Goal: Task Accomplishment & Management: Use online tool/utility

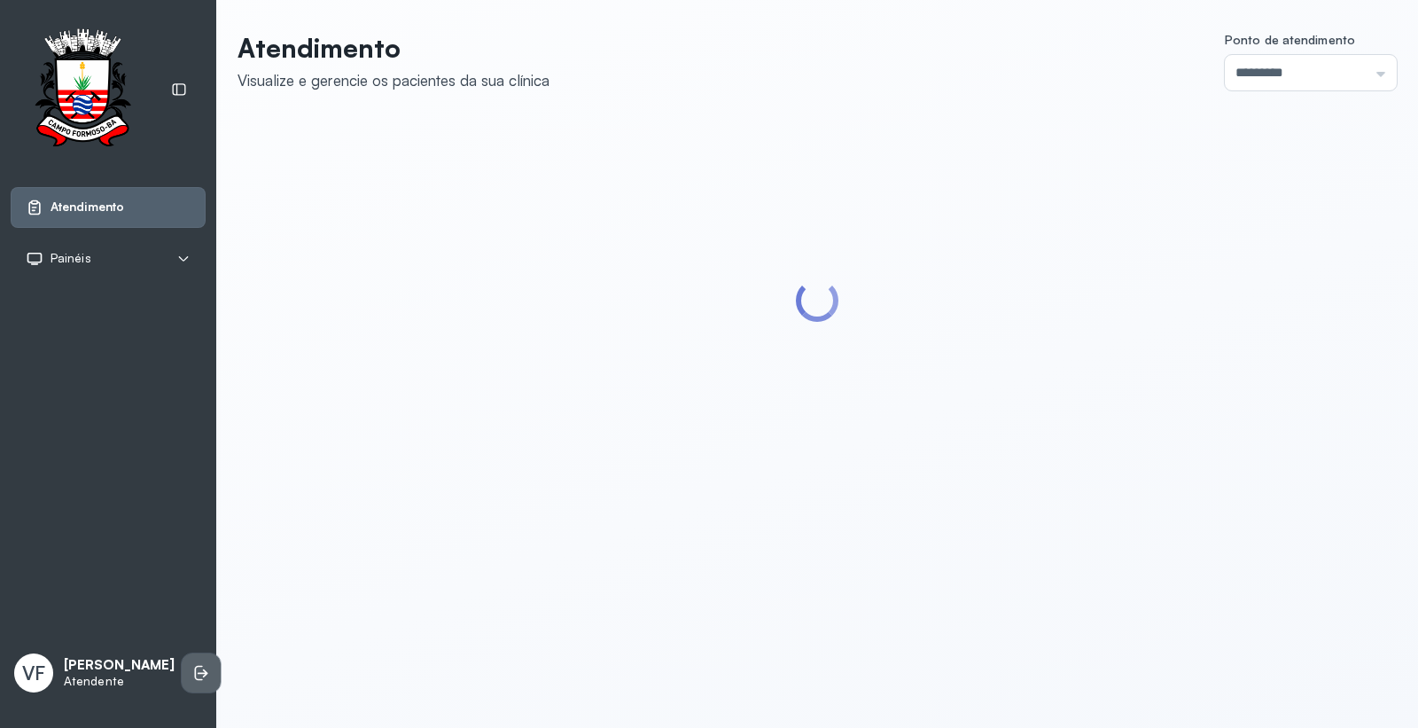
click at [182, 677] on li at bounding box center [201, 672] width 39 height 39
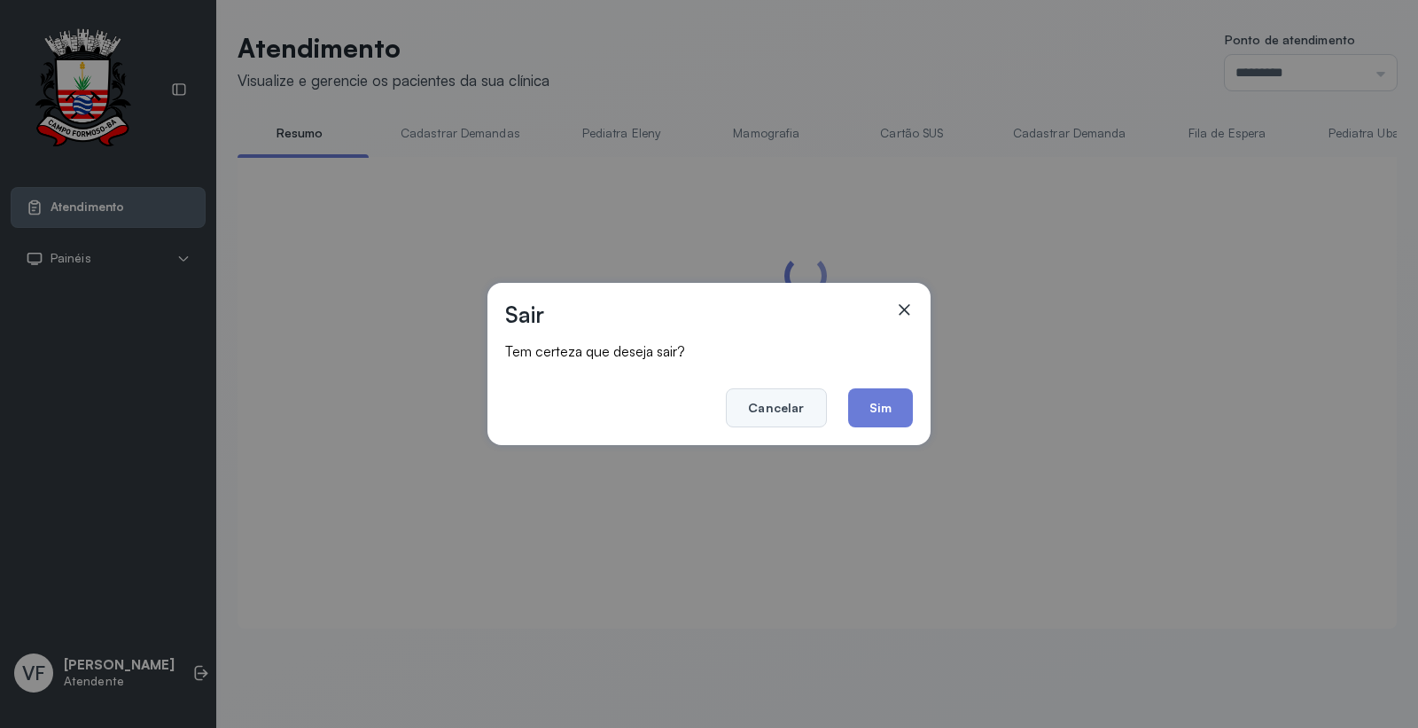
click at [742, 394] on button "Cancelar" at bounding box center [776, 407] width 100 height 39
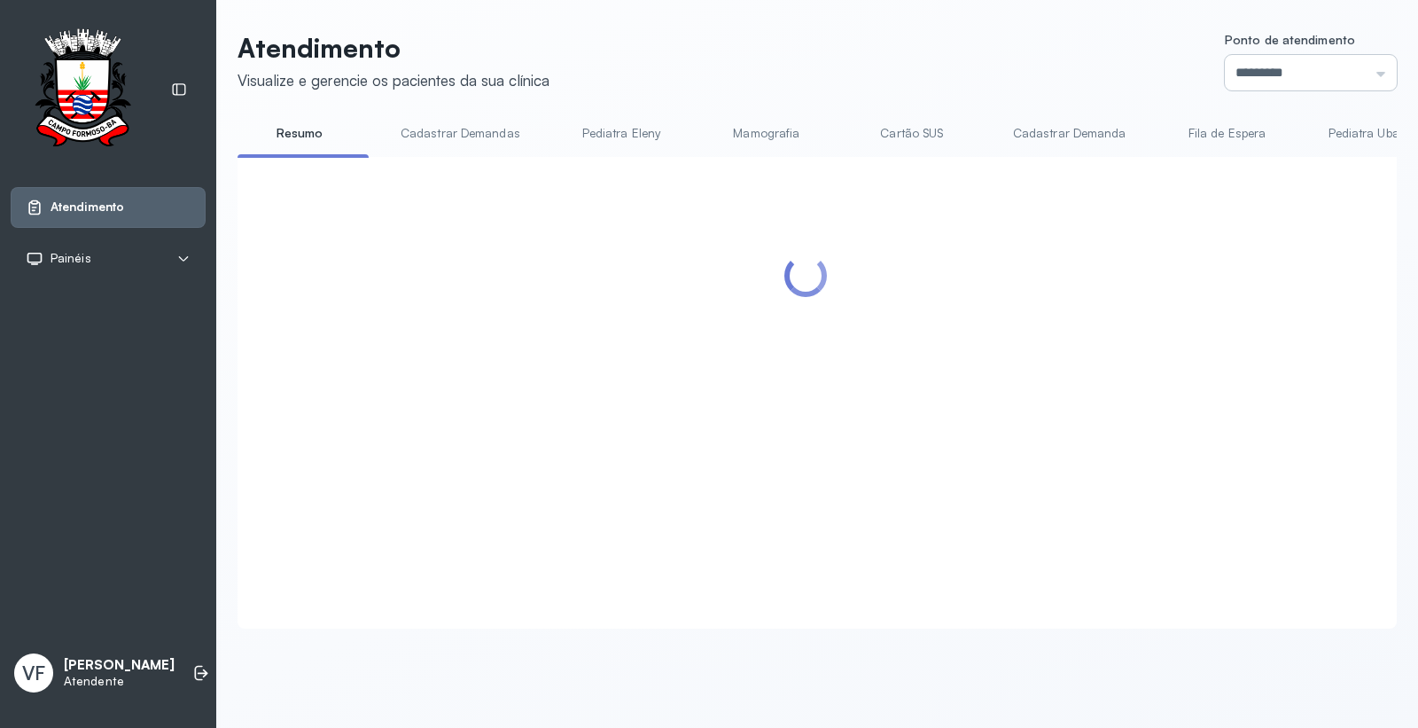
click at [1246, 73] on input "*********" at bounding box center [1311, 72] width 172 height 35
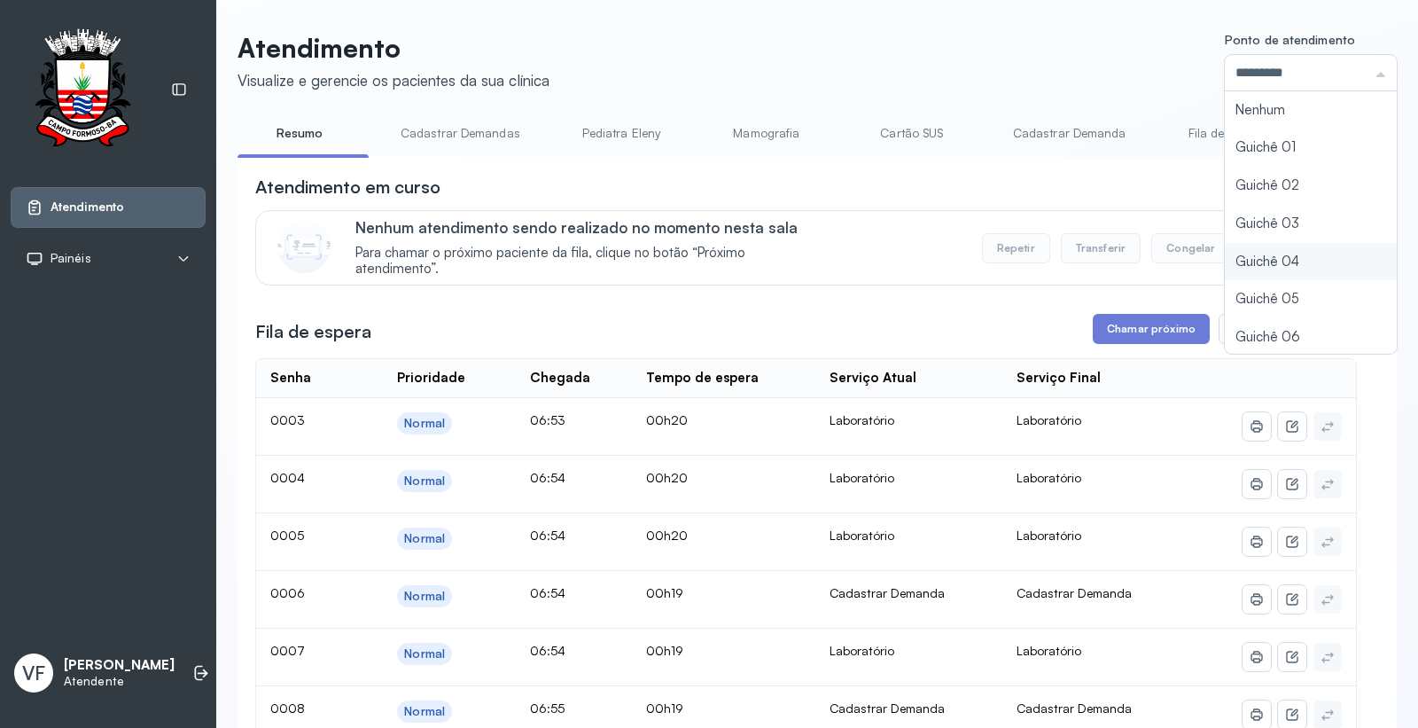
type input "*********"
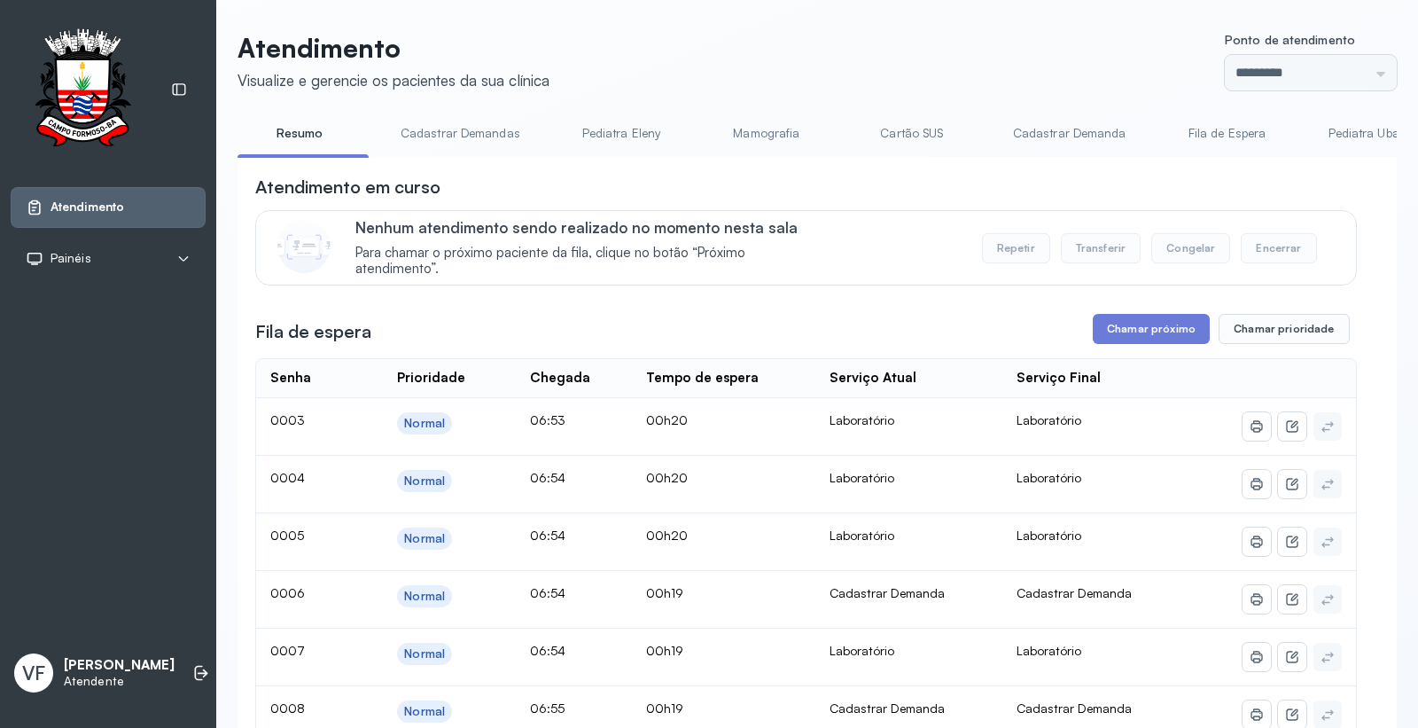
click at [182, 653] on li at bounding box center [201, 672] width 39 height 39
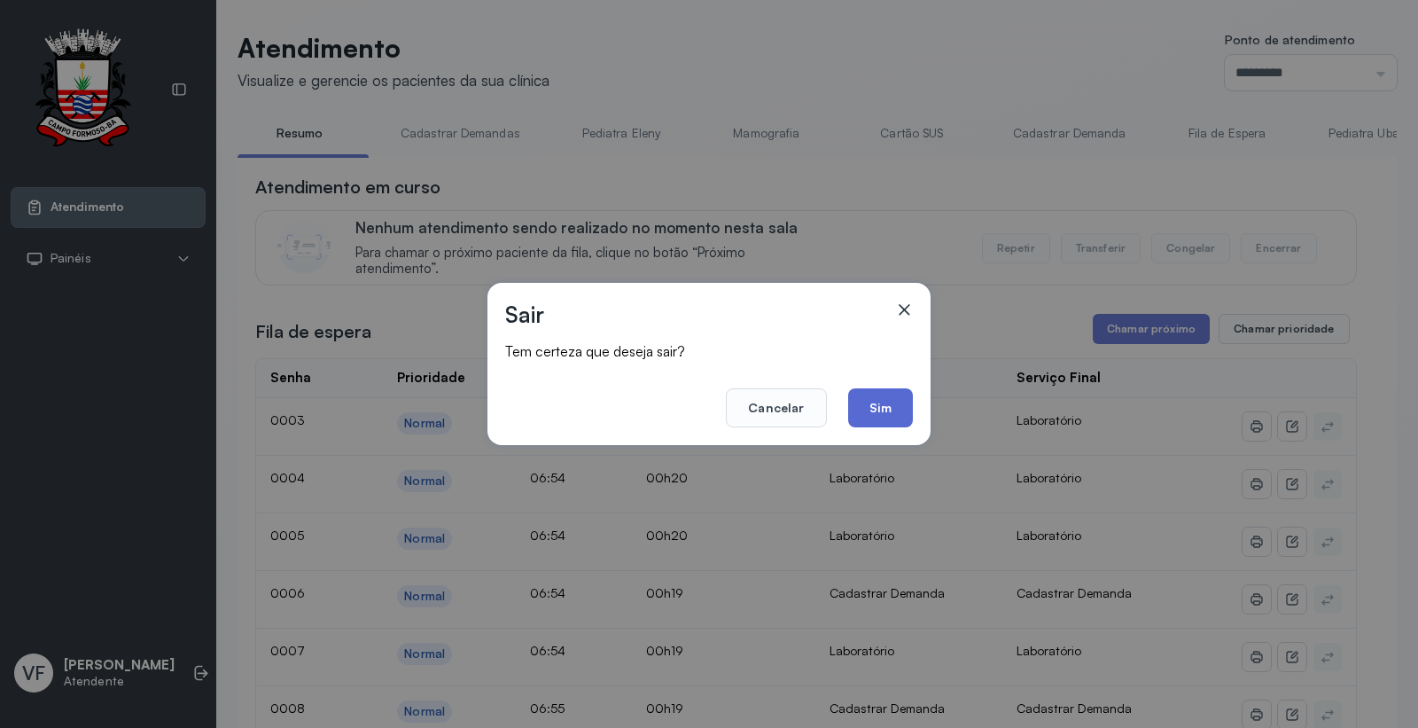
click at [885, 410] on button "Sim" at bounding box center [880, 407] width 65 height 39
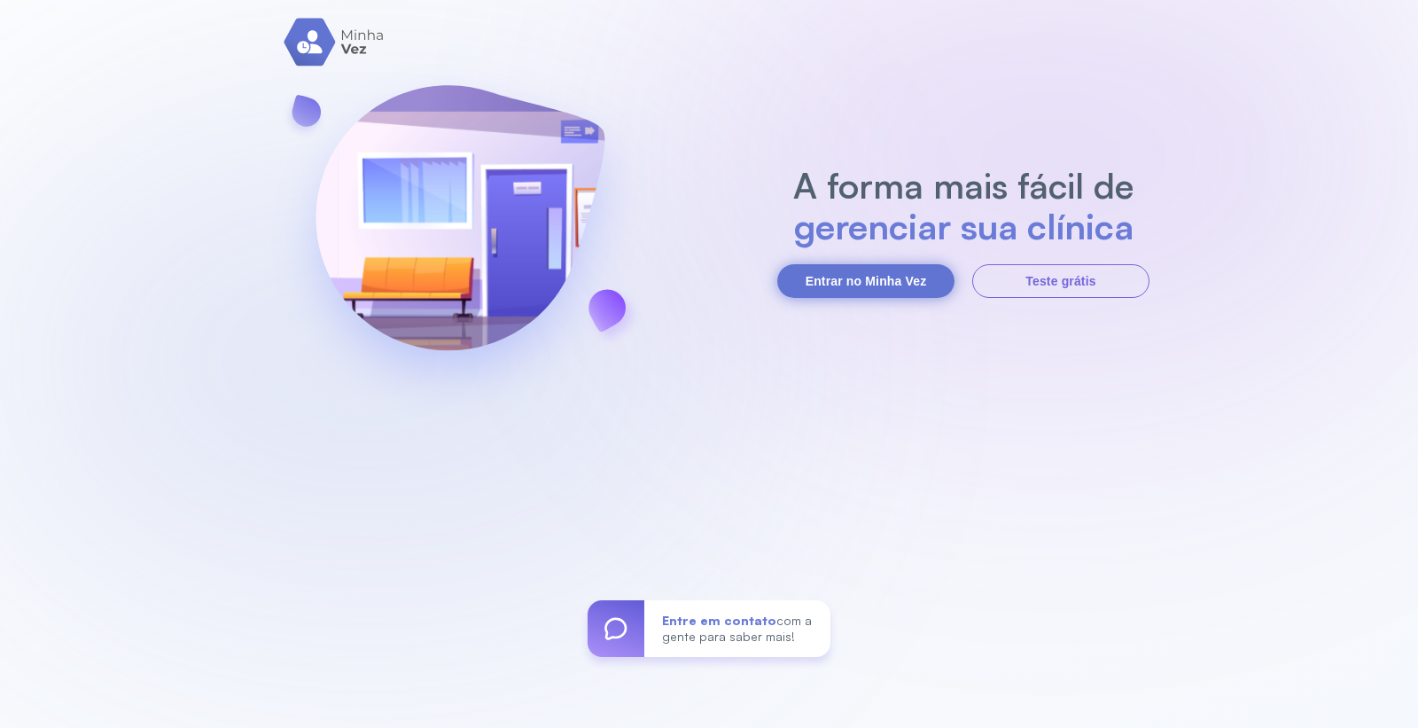
click at [854, 288] on button "Entrar no Minha Vez" at bounding box center [865, 281] width 177 height 34
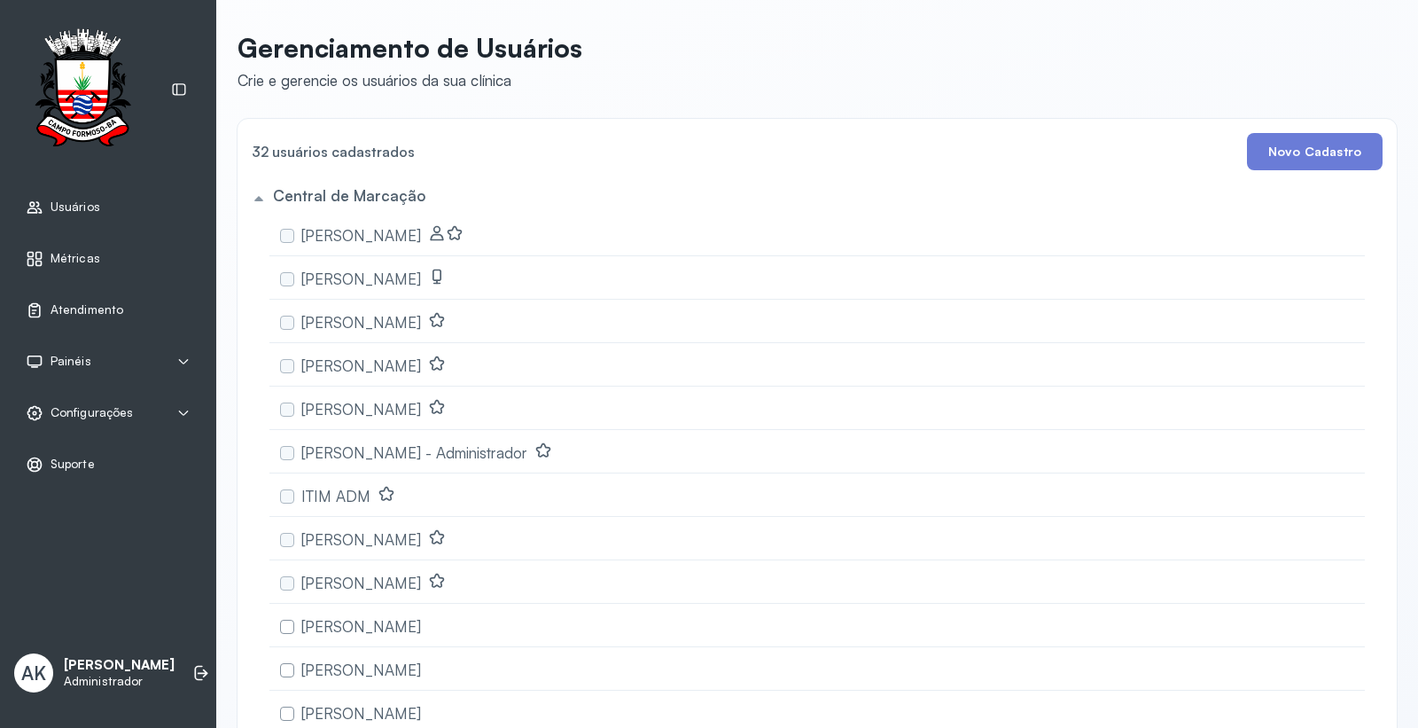
click at [69, 320] on div "Atendimento" at bounding box center [108, 310] width 195 height 41
click at [98, 421] on div "Configurações" at bounding box center [79, 413] width 107 height 18
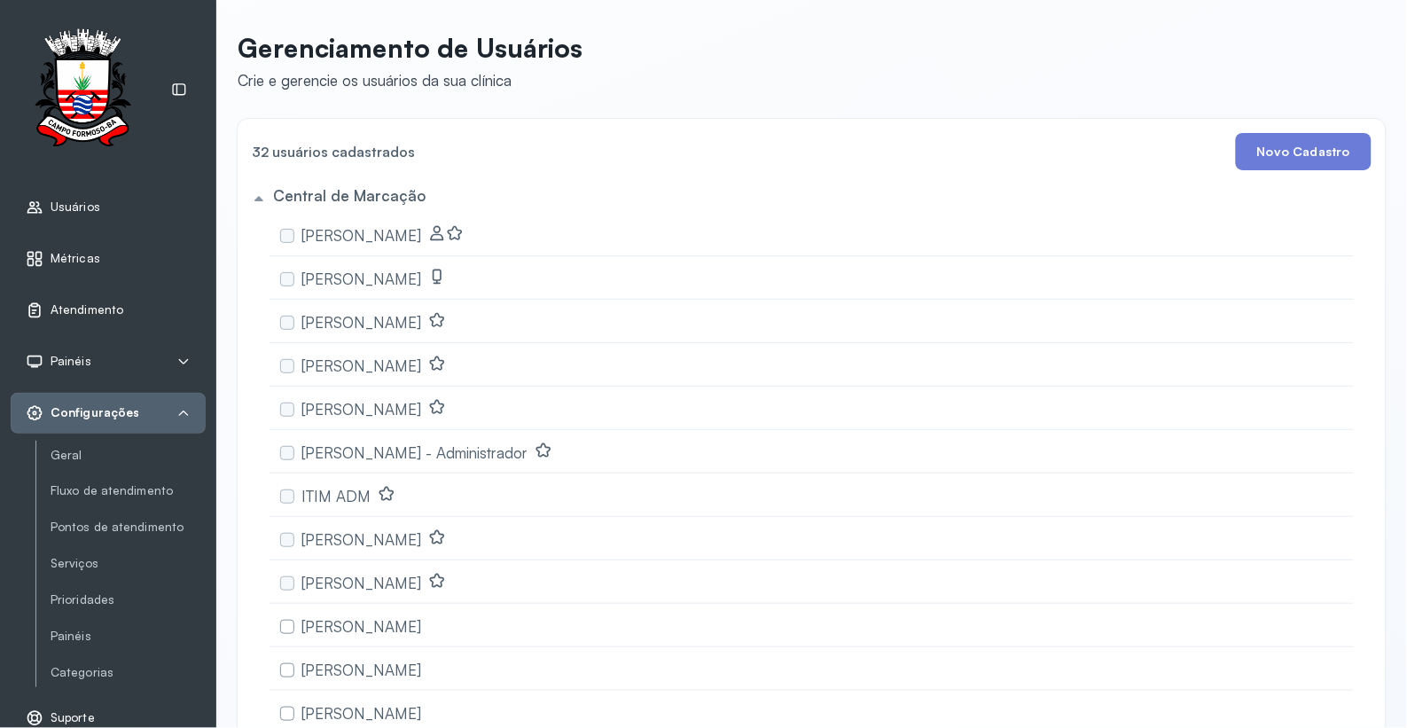
click at [105, 304] on span "Atendimento" at bounding box center [87, 309] width 73 height 15
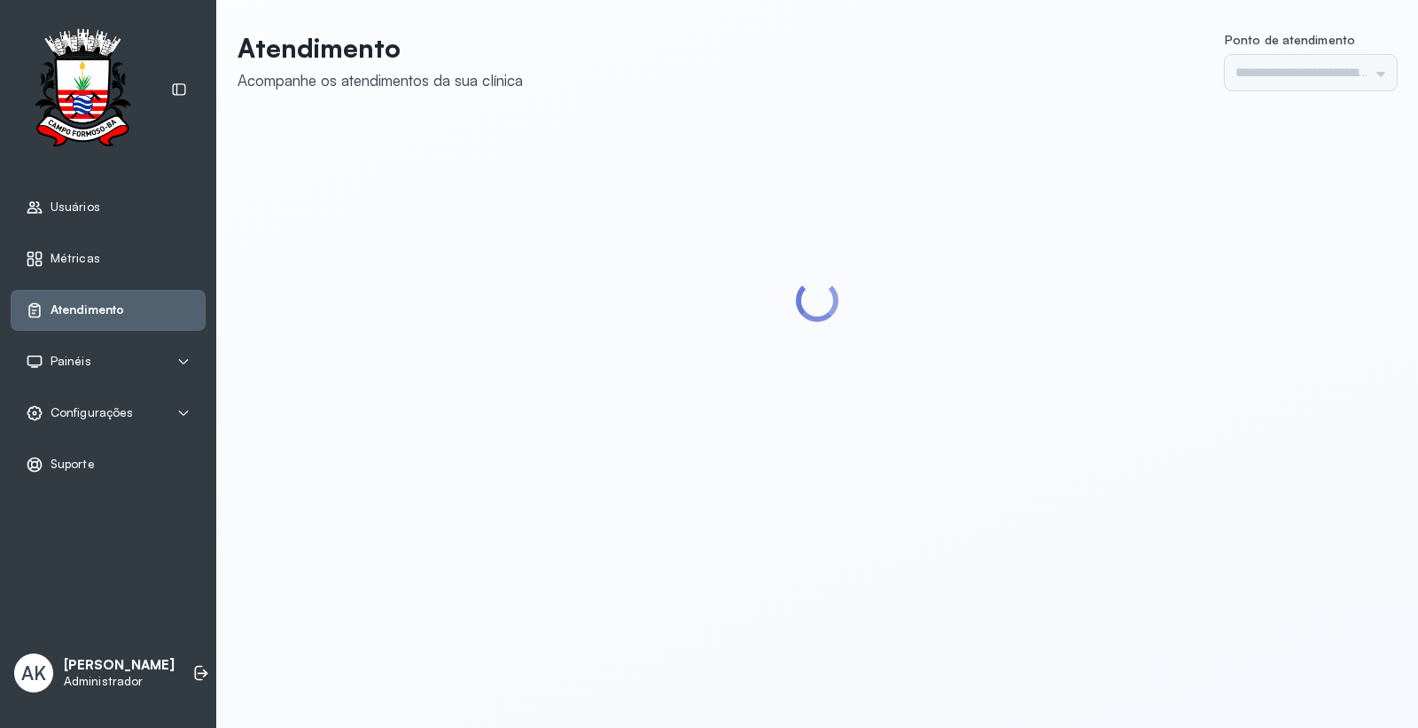
type input "*********"
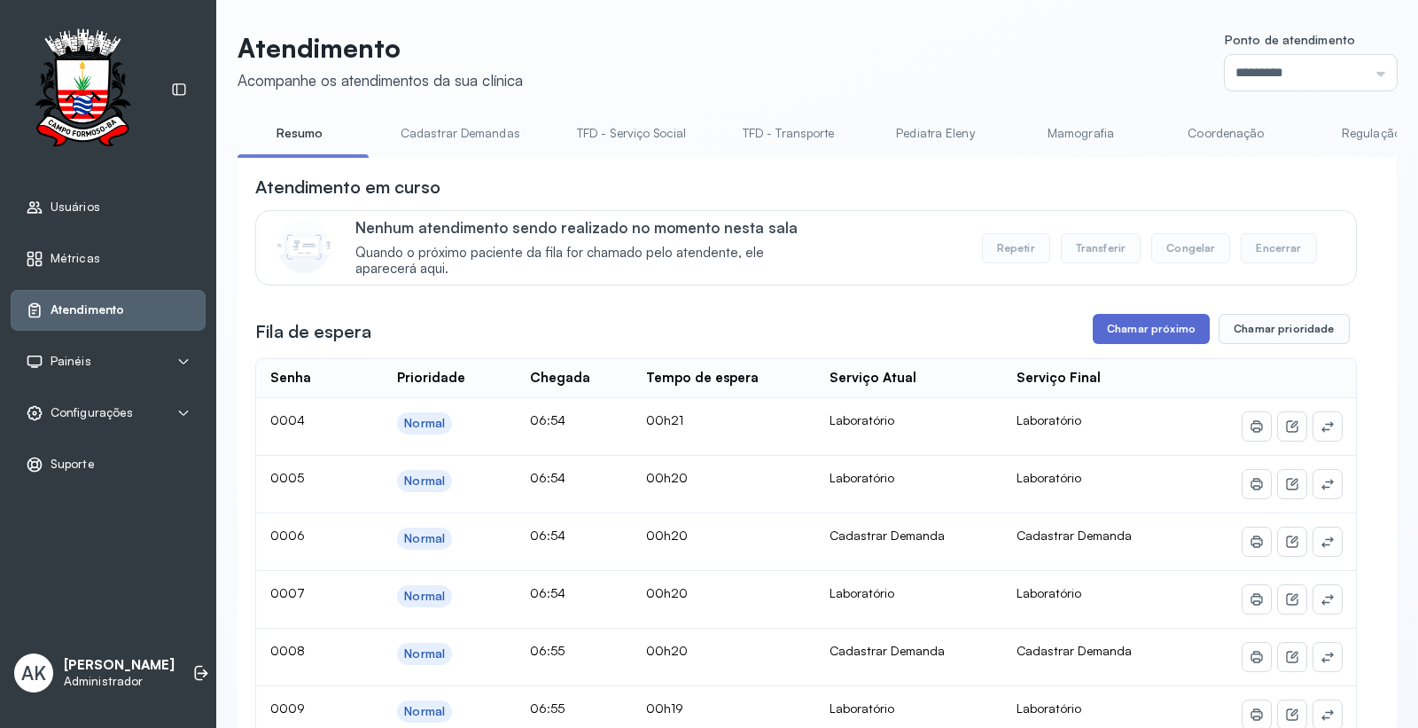
click at [1176, 331] on button "Chamar próximo" at bounding box center [1151, 329] width 117 height 30
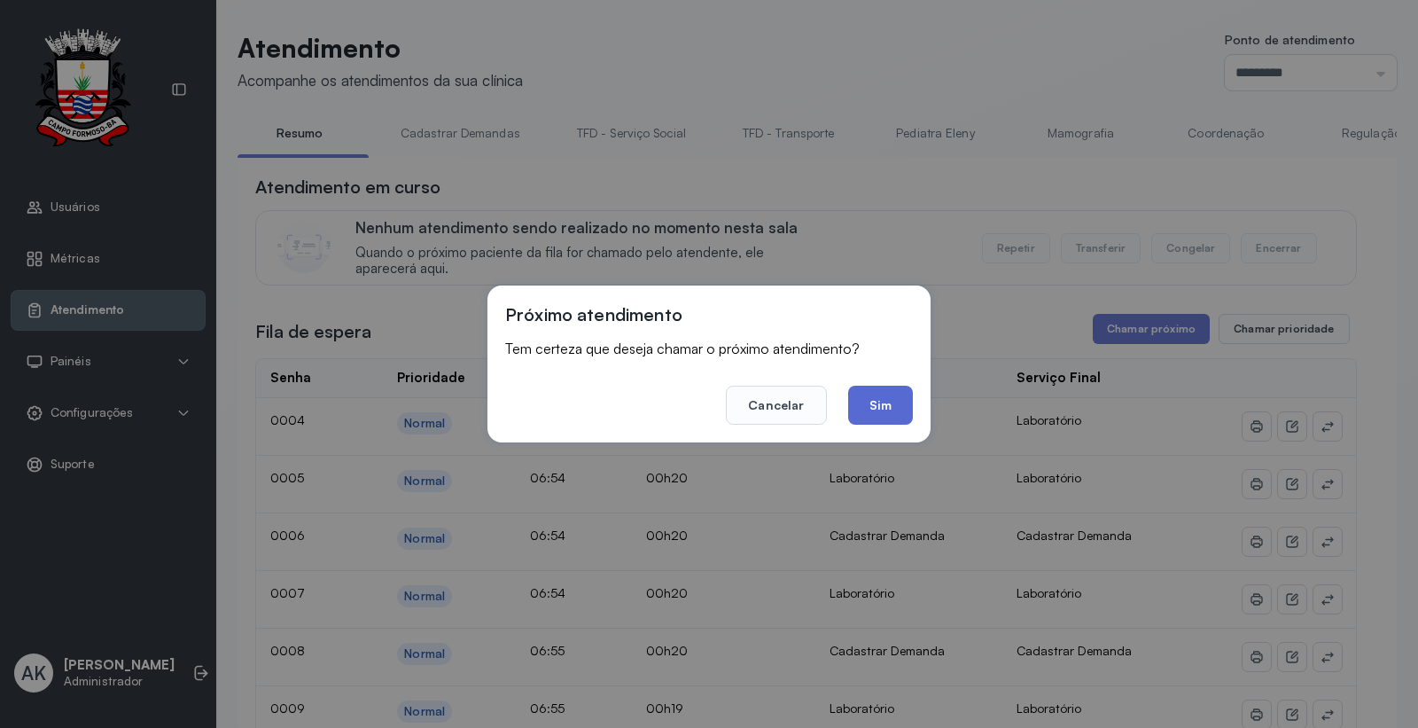
click at [882, 404] on button "Sim" at bounding box center [880, 405] width 65 height 39
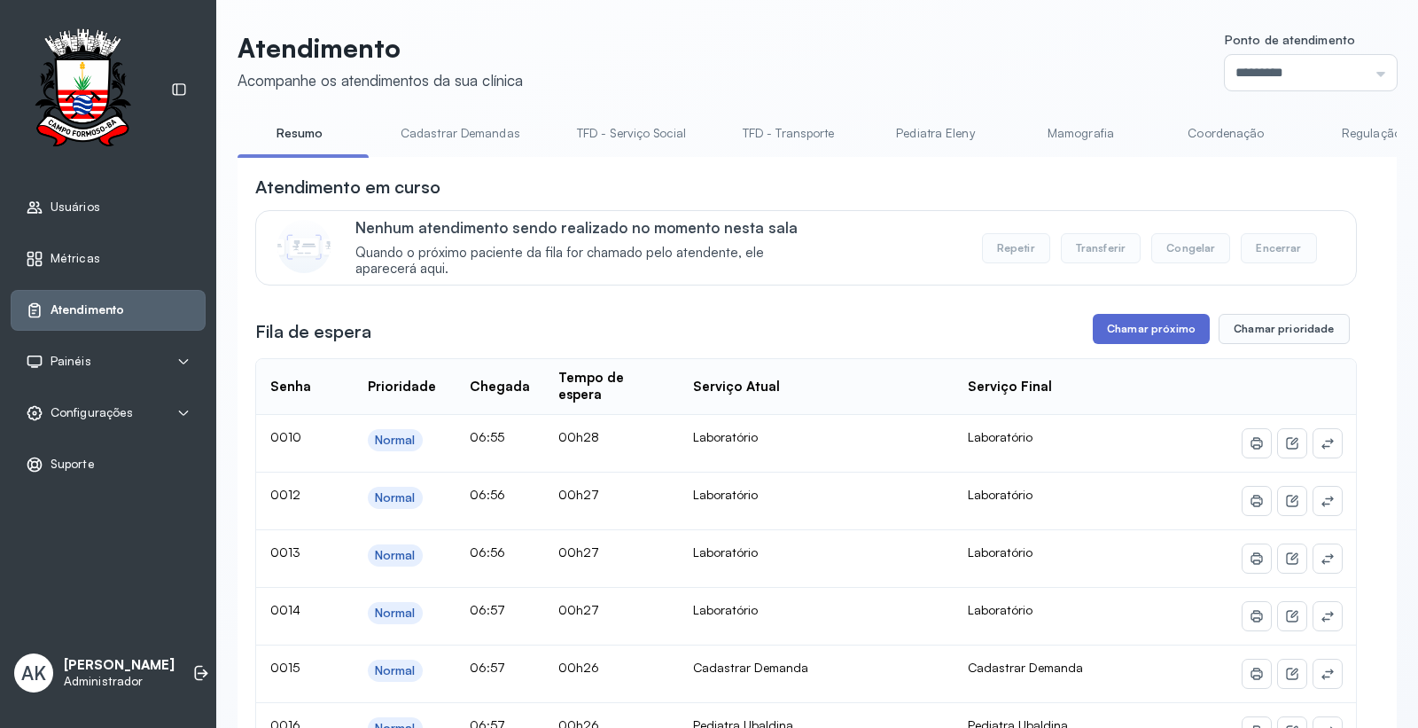
click at [1119, 335] on button "Chamar próximo" at bounding box center [1151, 329] width 117 height 30
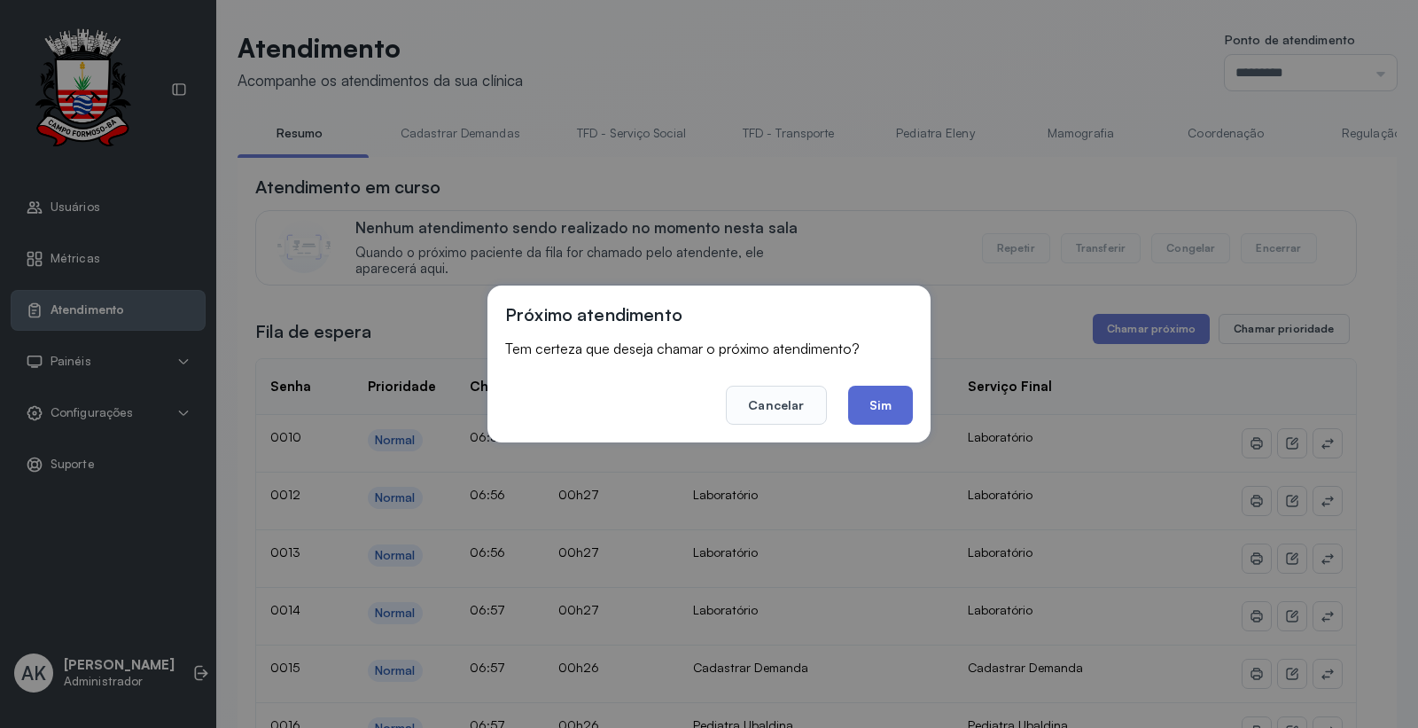
click at [867, 404] on button "Sim" at bounding box center [880, 405] width 65 height 39
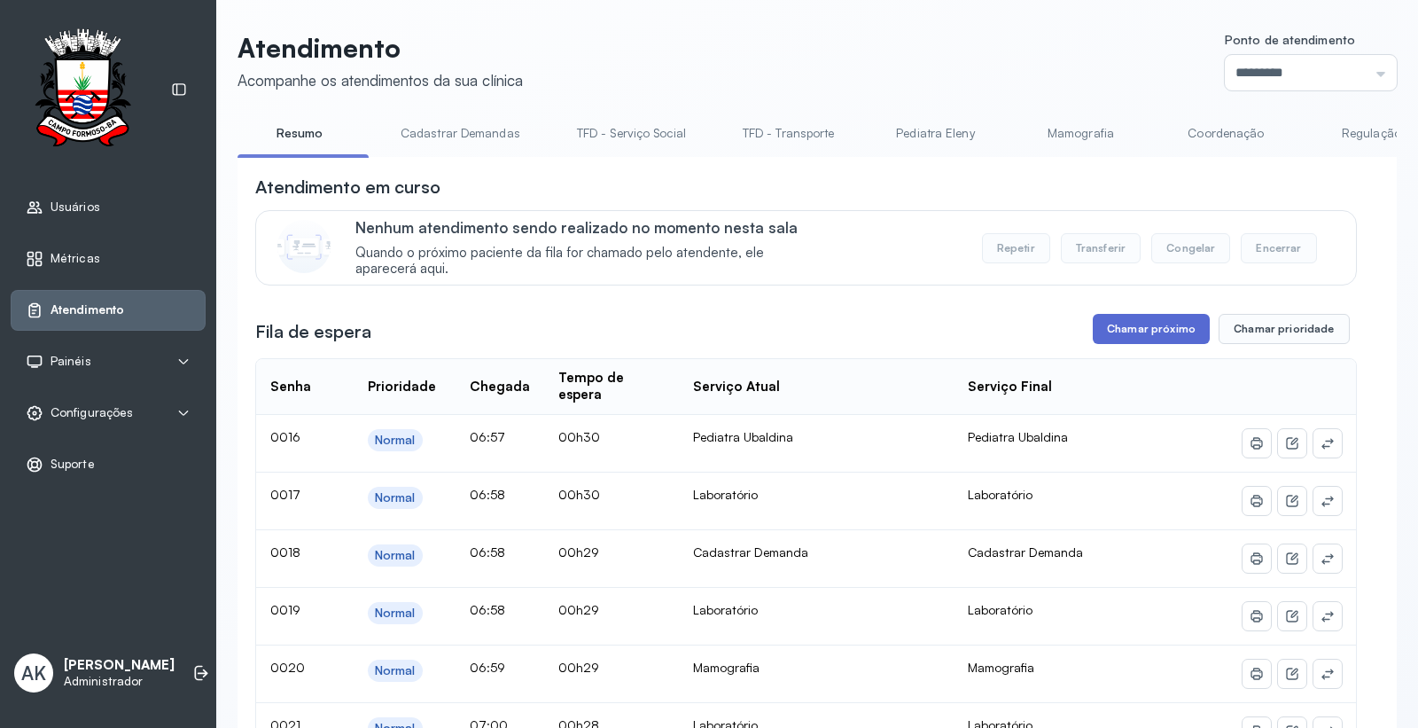
click at [1106, 344] on button "Chamar próximo" at bounding box center [1151, 329] width 117 height 30
click at [1138, 332] on button "Chamar próximo" at bounding box center [1151, 329] width 117 height 30
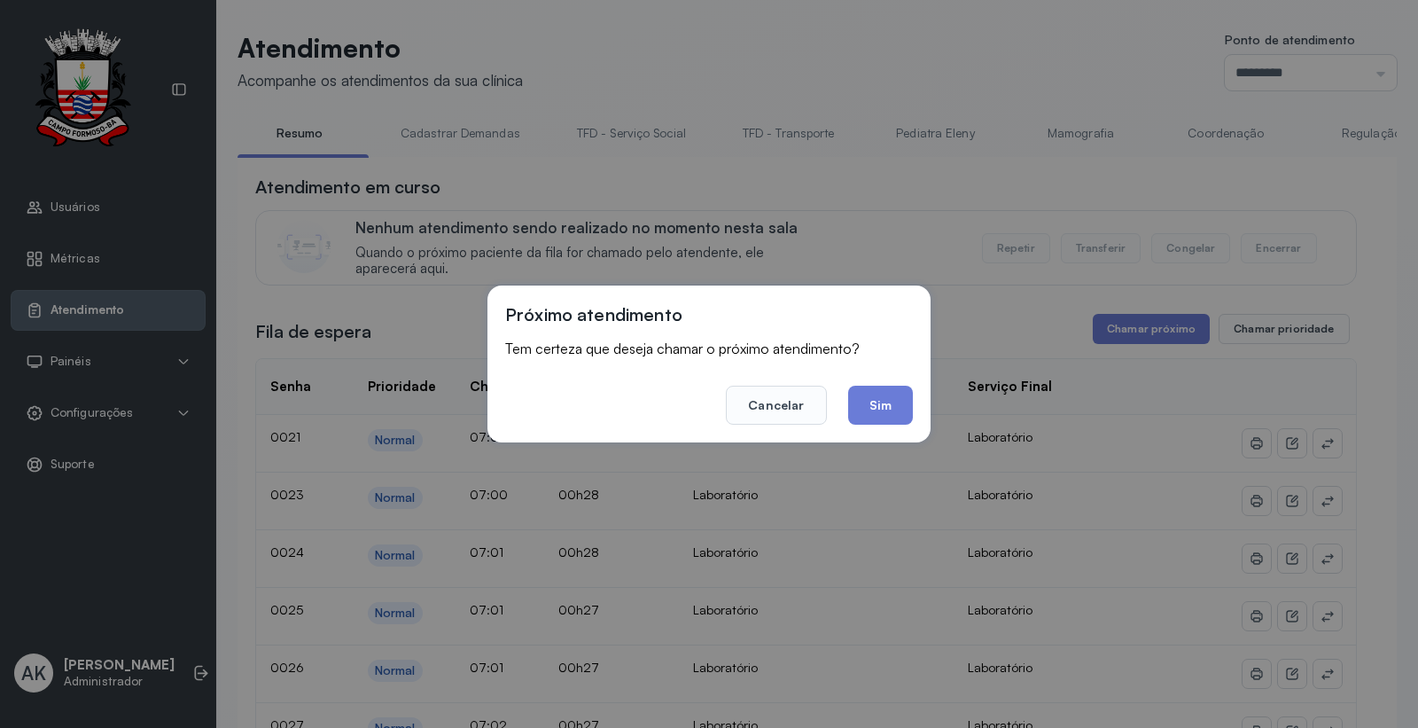
click at [893, 403] on button "Sim" at bounding box center [880, 405] width 65 height 39
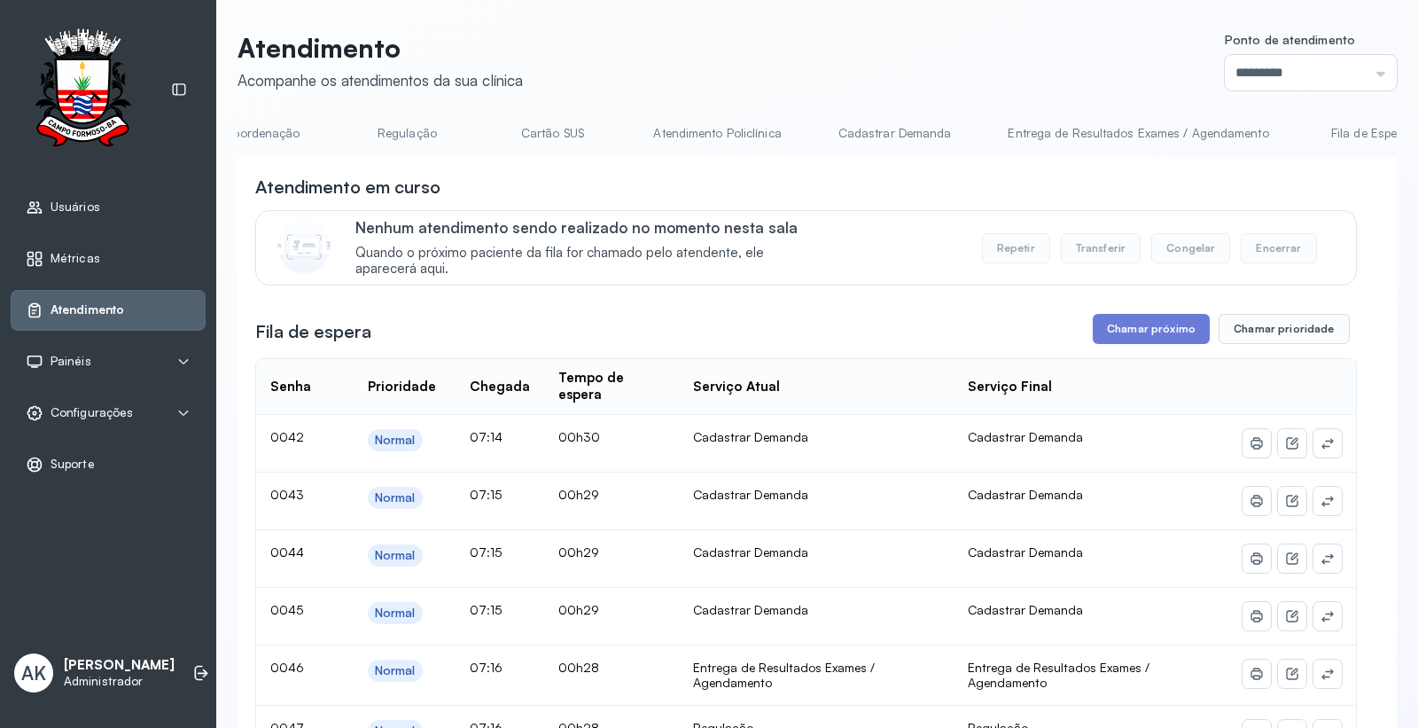
scroll to position [0, 972]
click at [509, 124] on link "Cartão SUS" at bounding box center [545, 133] width 124 height 29
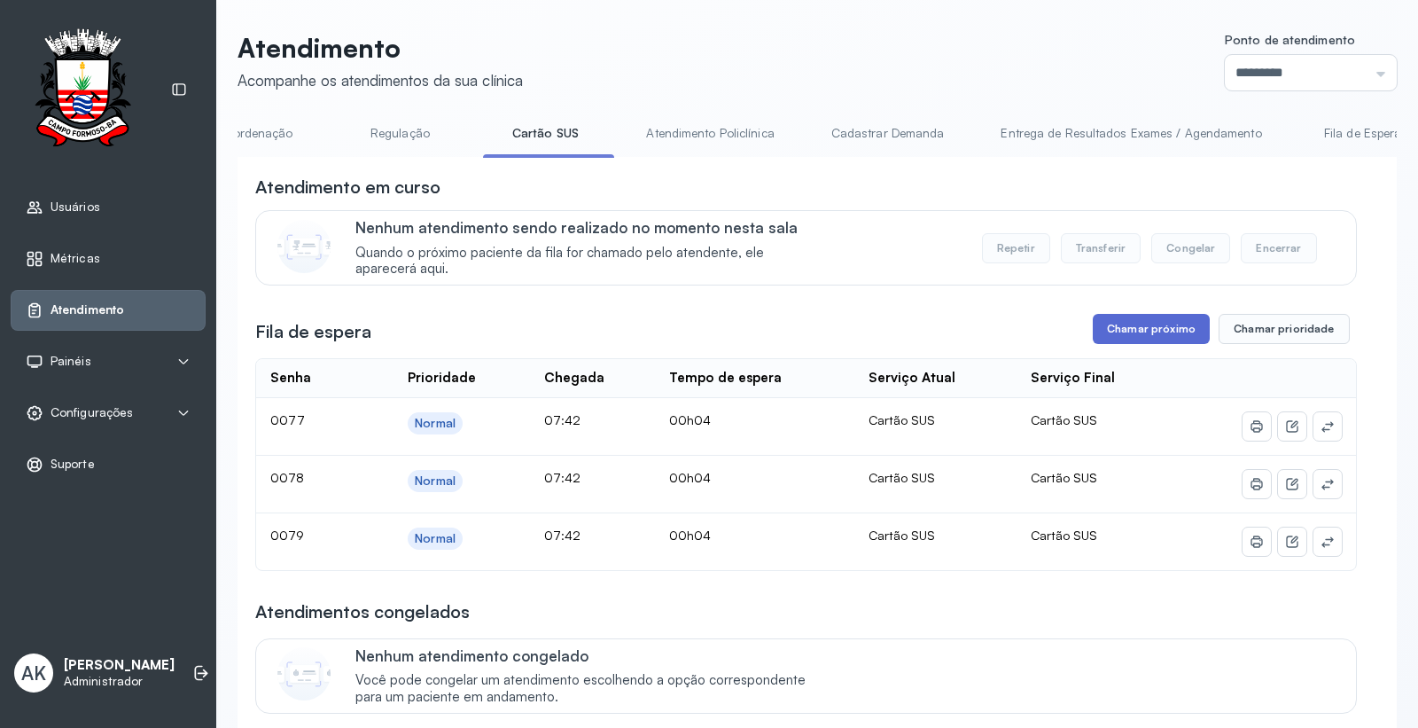
click at [1131, 337] on button "Chamar próximo" at bounding box center [1151, 329] width 117 height 30
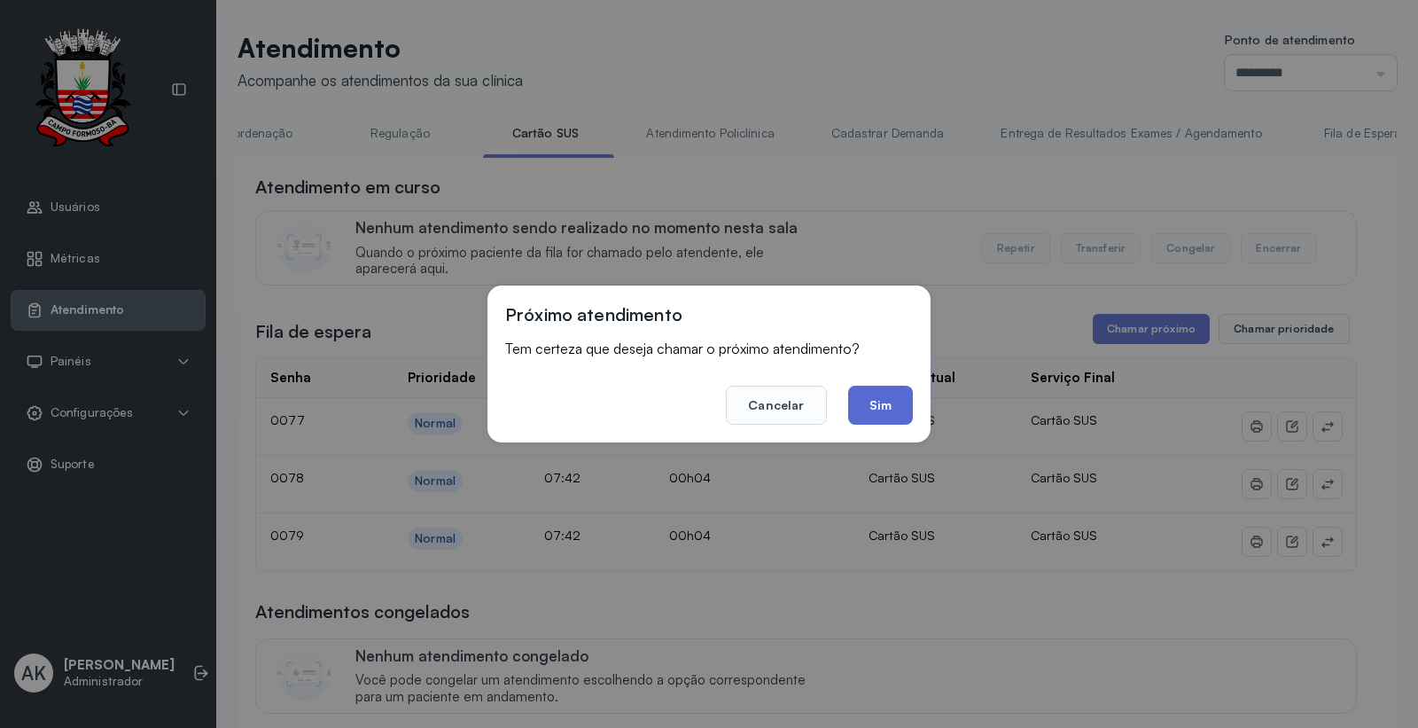
click at [875, 400] on button "Sim" at bounding box center [880, 405] width 65 height 39
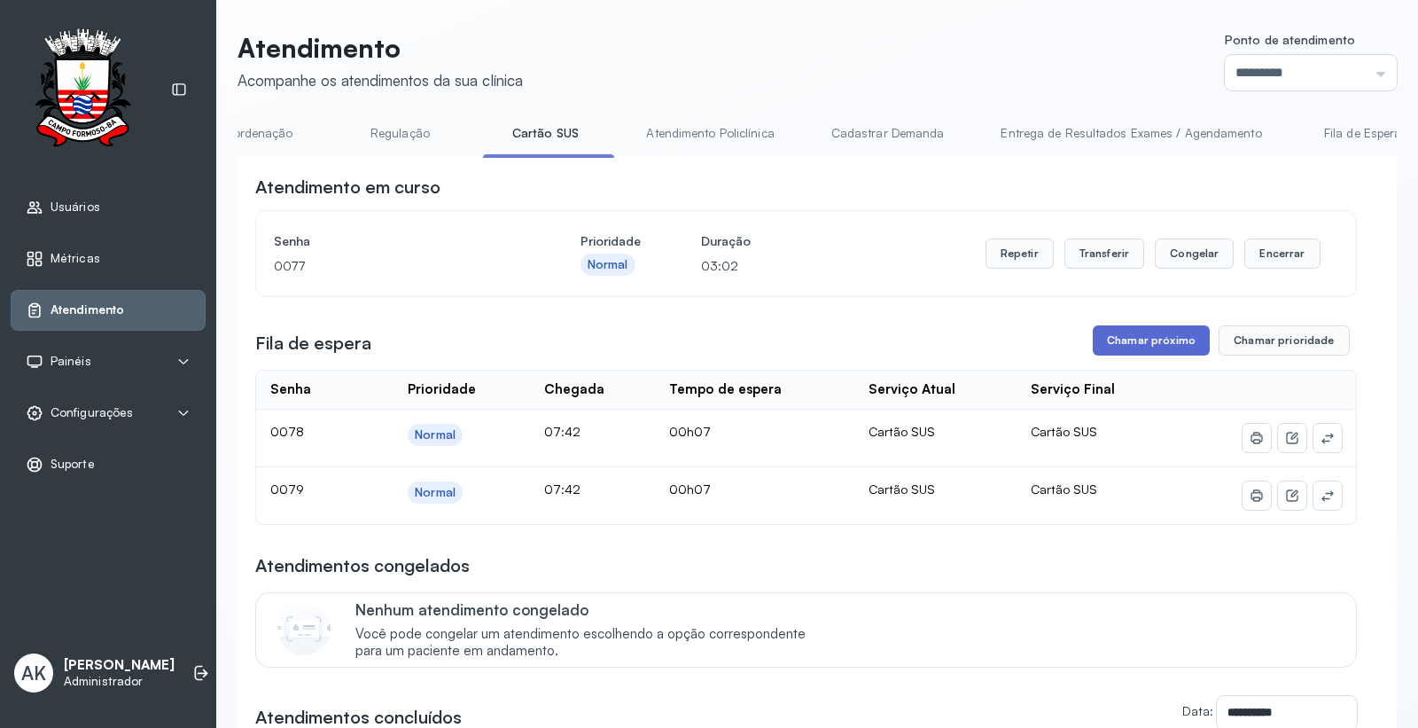
click at [1101, 353] on button "Chamar próximo" at bounding box center [1151, 340] width 117 height 30
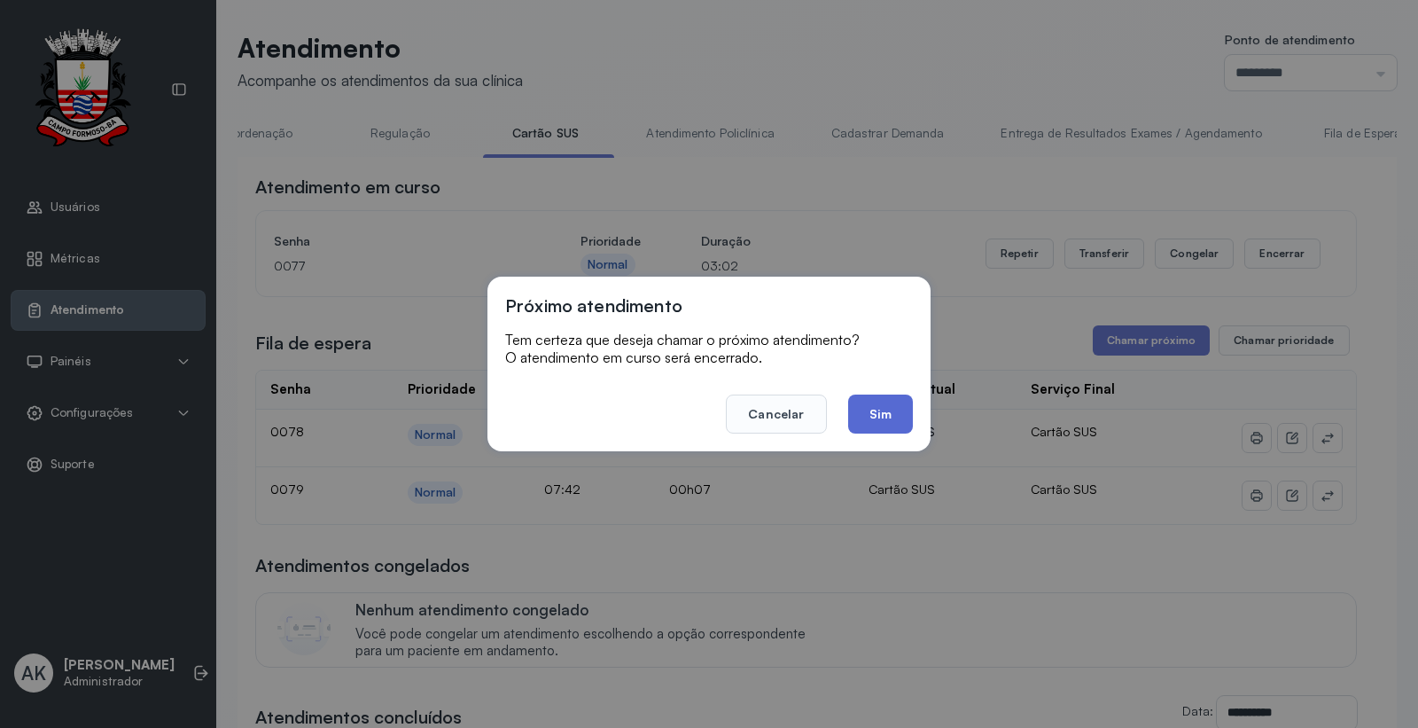
click at [857, 418] on button "Sim" at bounding box center [880, 413] width 65 height 39
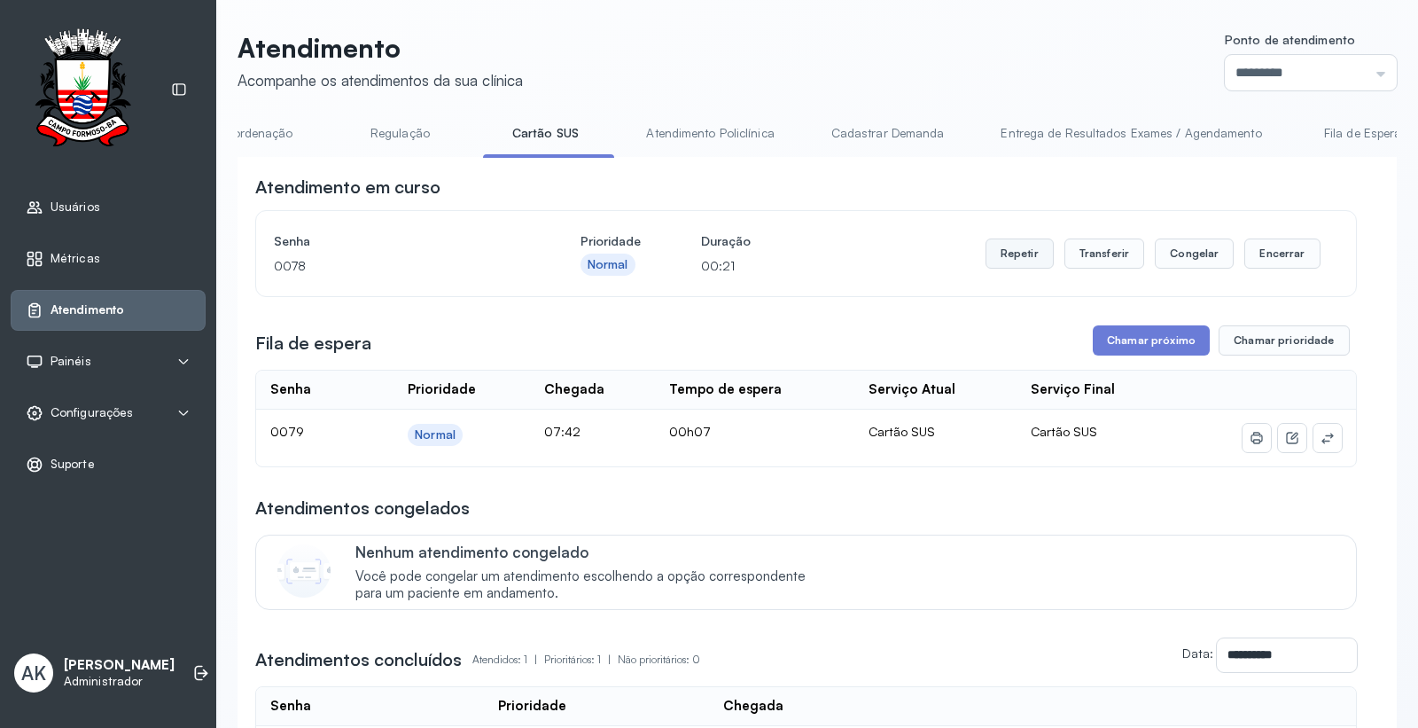
click at [1004, 250] on button "Repetir" at bounding box center [1020, 253] width 68 height 30
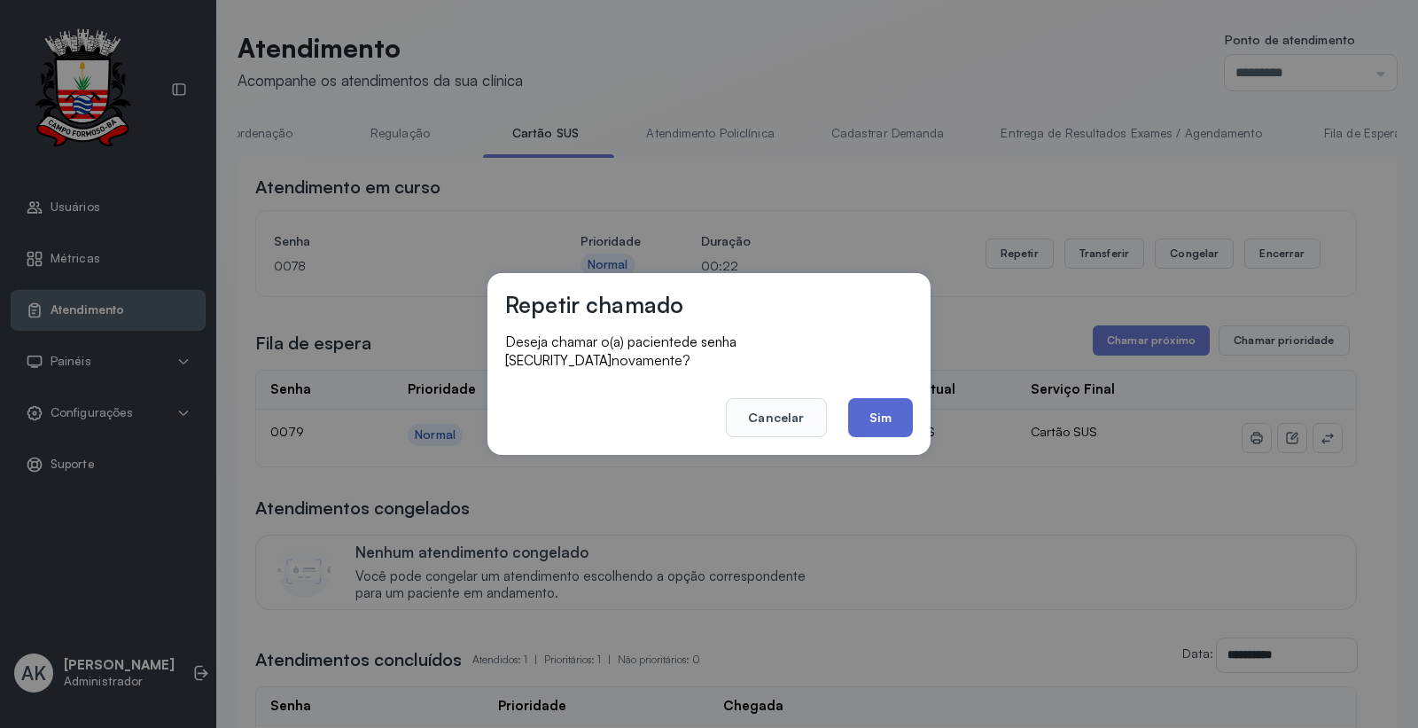
click at [876, 409] on button "Sim" at bounding box center [880, 417] width 65 height 39
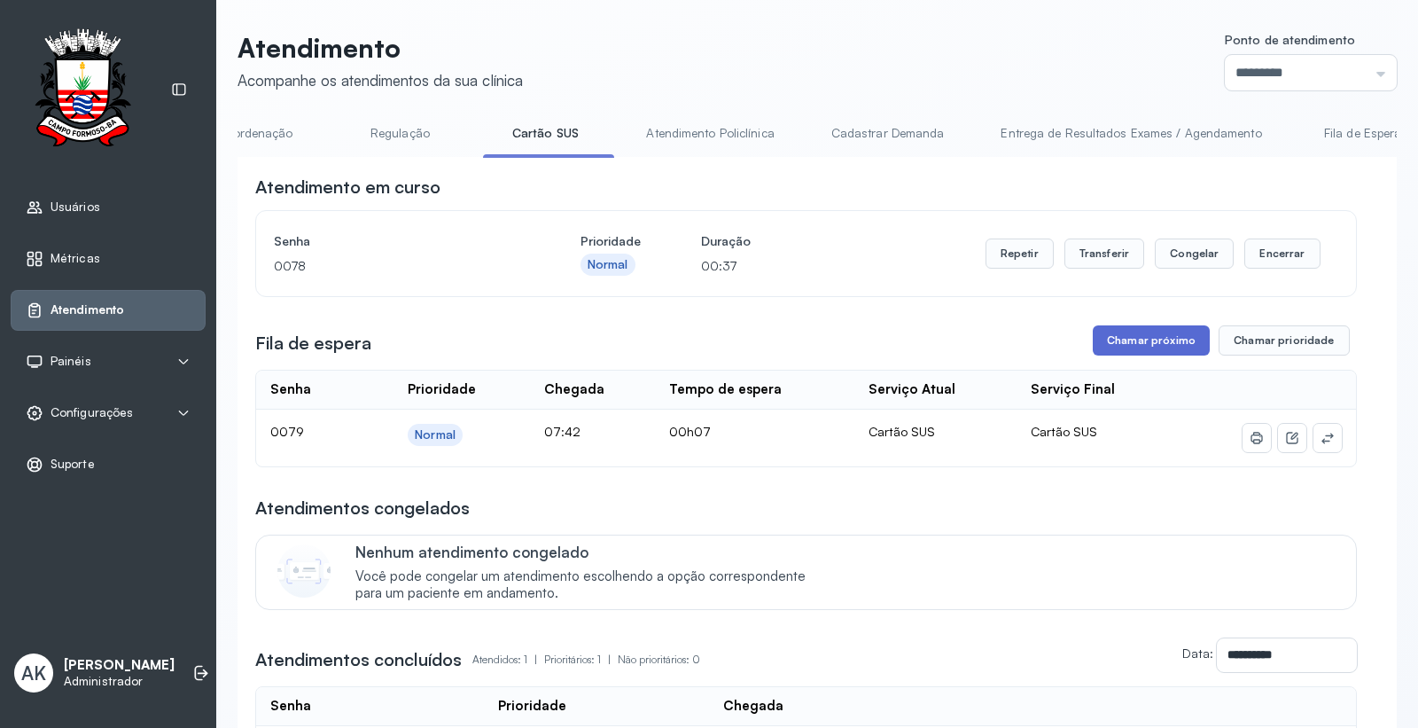
click at [1124, 333] on button "Chamar próximo" at bounding box center [1151, 340] width 117 height 30
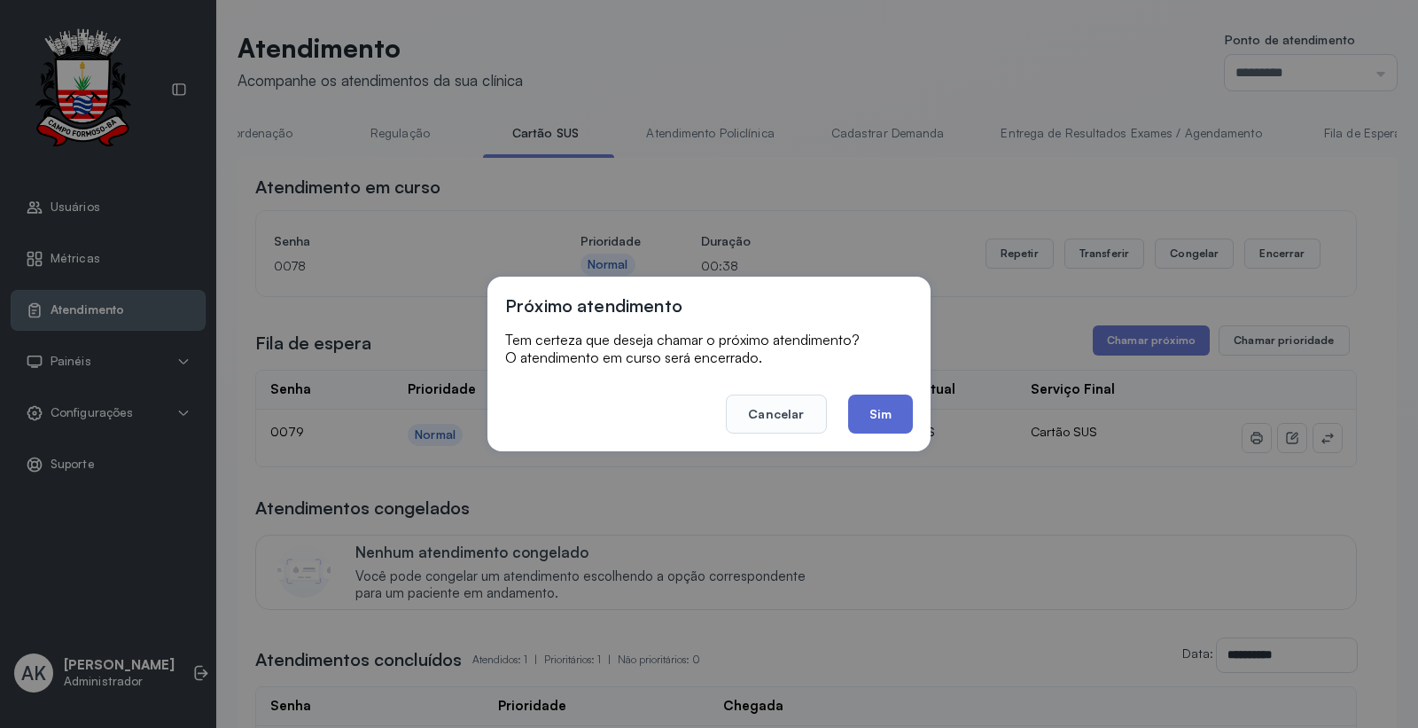
click at [851, 427] on button "Sim" at bounding box center [880, 413] width 65 height 39
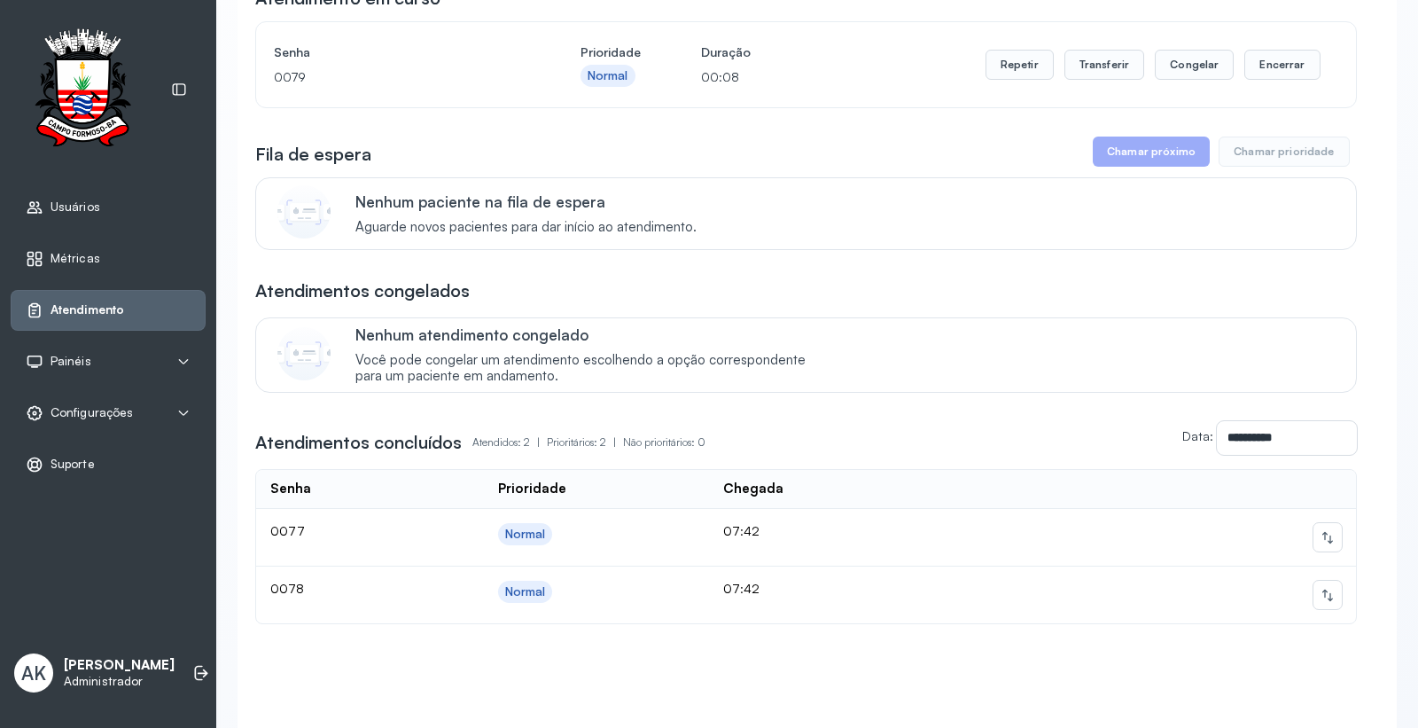
scroll to position [72, 0]
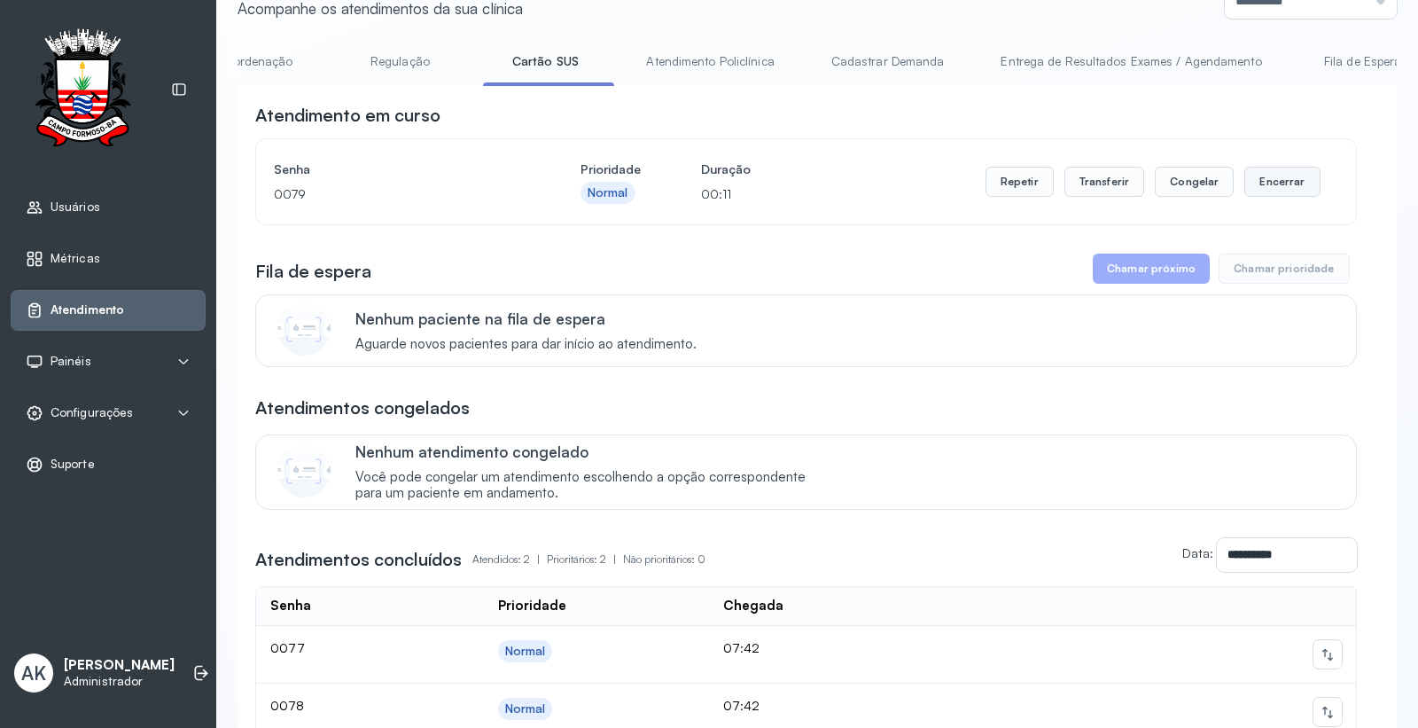
click at [1261, 191] on button "Encerrar" at bounding box center [1282, 182] width 75 height 30
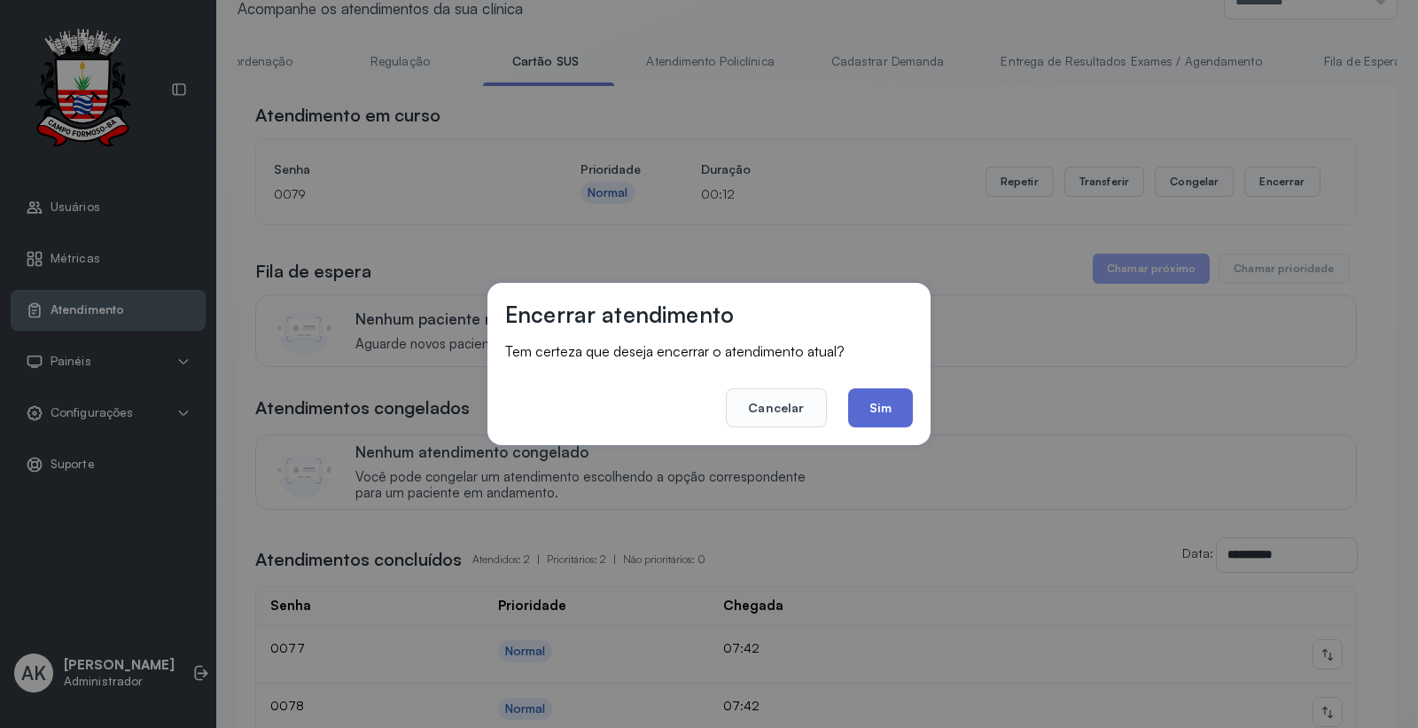
click at [890, 388] on button "Sim" at bounding box center [880, 407] width 65 height 39
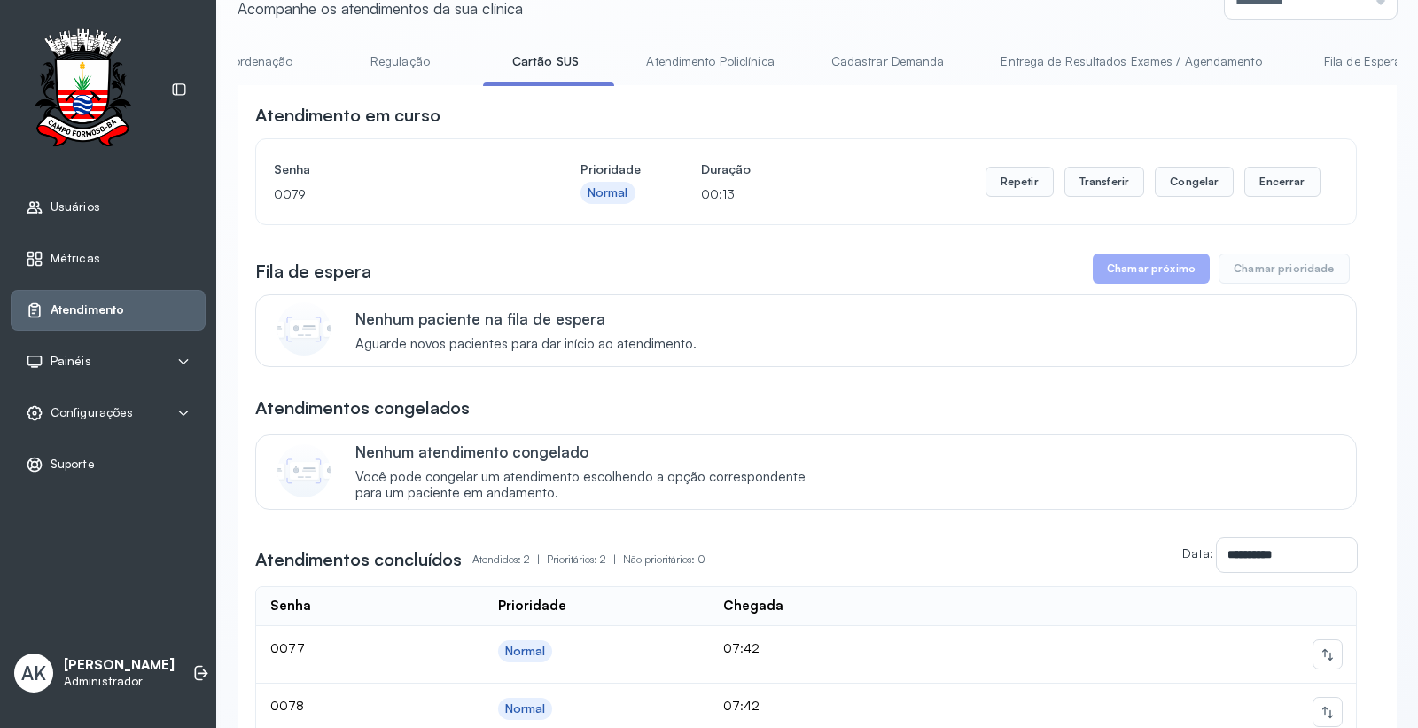
scroll to position [0, 0]
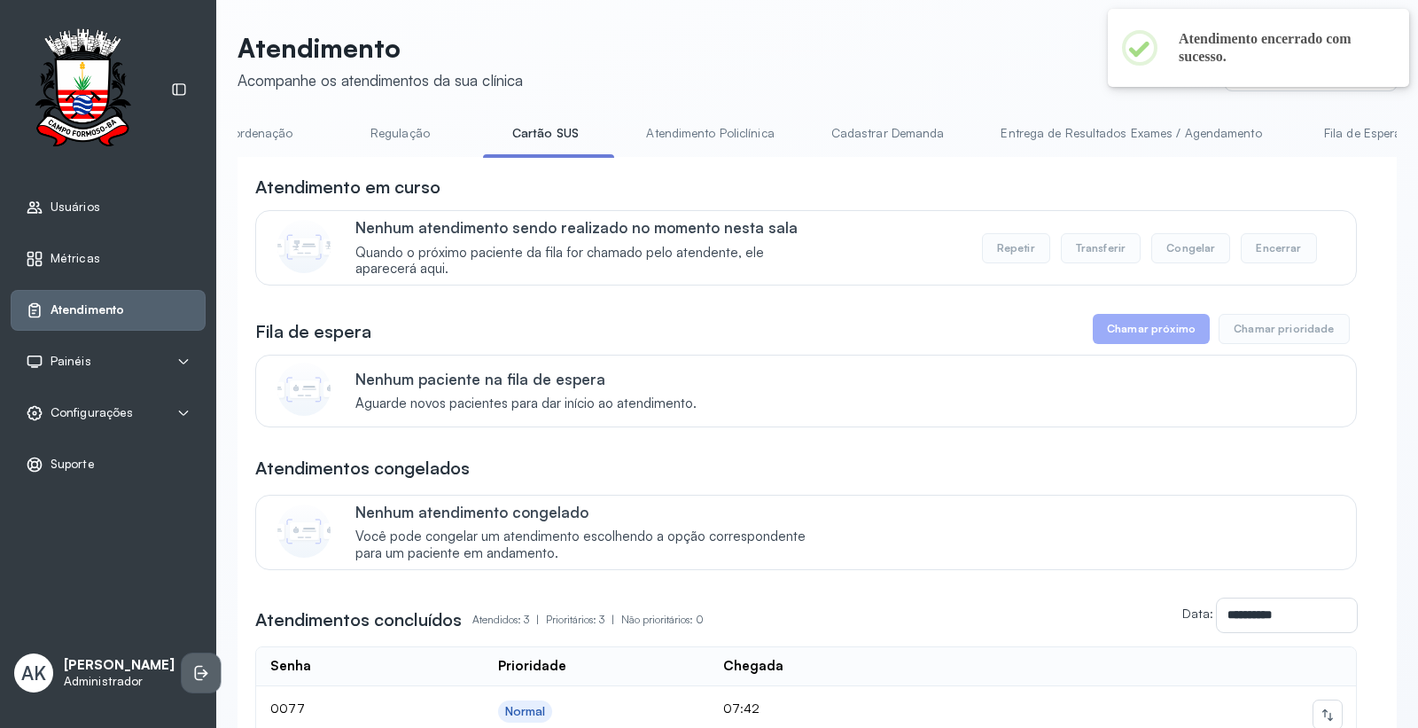
click at [182, 660] on li at bounding box center [201, 672] width 39 height 39
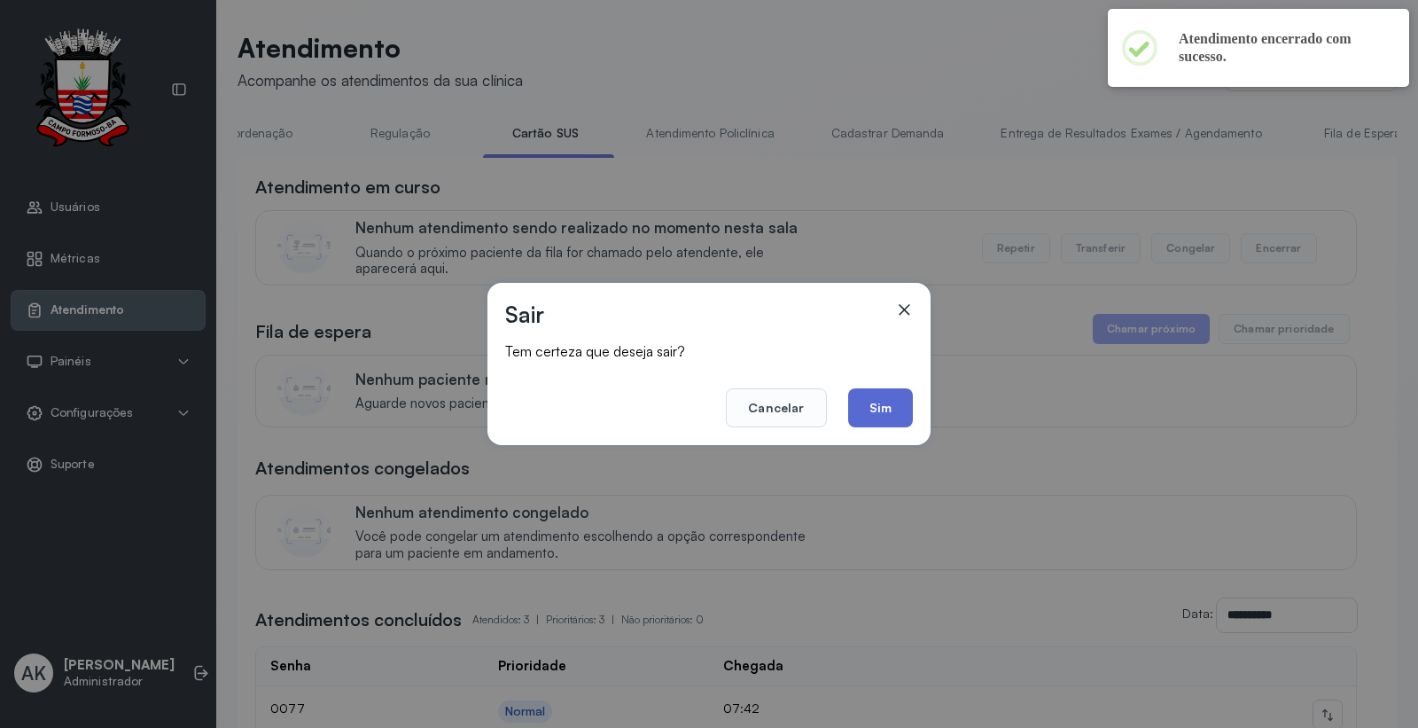
click at [870, 418] on button "Sim" at bounding box center [880, 407] width 65 height 39
